Goal: Transaction & Acquisition: Purchase product/service

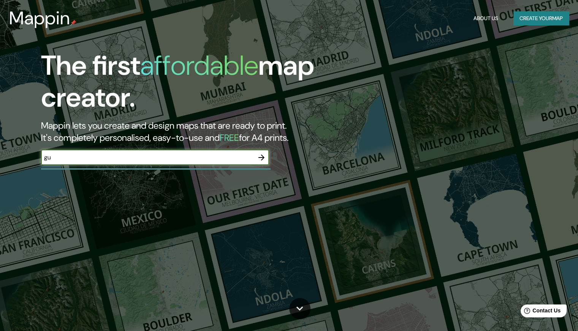
type input "g"
type input "guarne"
click at [258, 157] on icon "button" at bounding box center [261, 157] width 9 height 9
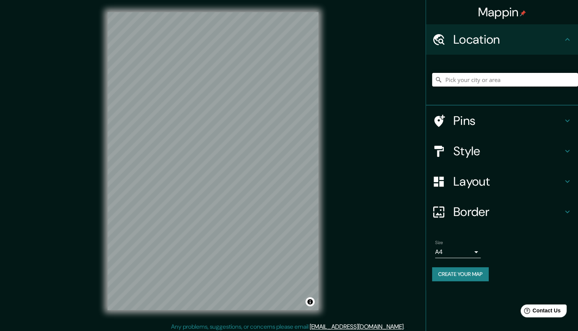
click at [496, 80] on input "Pick your city or area" at bounding box center [505, 80] width 146 height 14
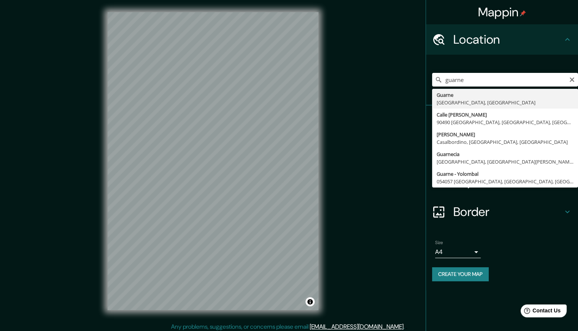
type input "Guarne, [GEOGRAPHIC_DATA], [GEOGRAPHIC_DATA]"
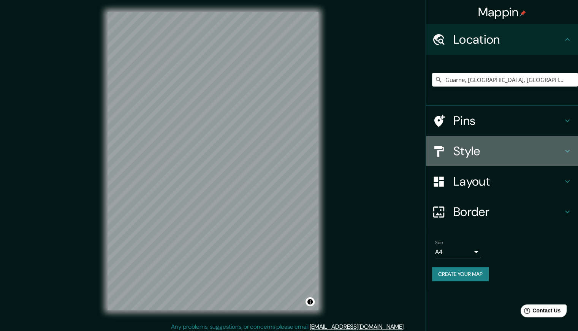
click at [504, 149] on h4 "Style" at bounding box center [507, 151] width 109 height 15
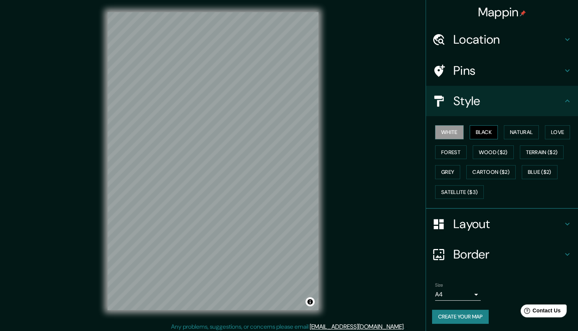
click at [484, 135] on button "Black" at bounding box center [484, 132] width 29 height 14
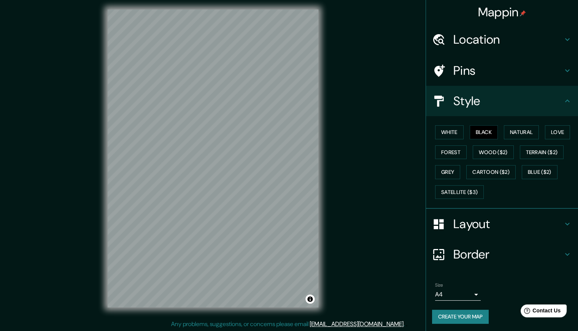
scroll to position [3, 0]
